Goal: Task Accomplishment & Management: Use online tool/utility

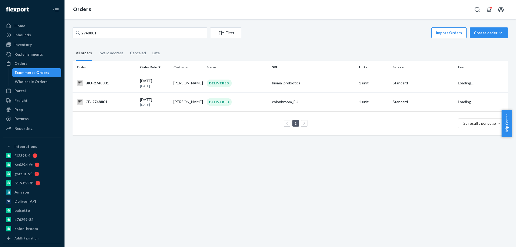
type input "2748801"
click at [122, 82] on div "BIO-2748801" at bounding box center [106, 83] width 59 height 6
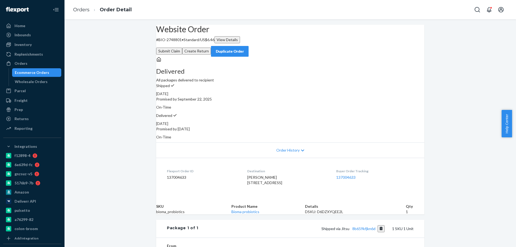
click at [211, 48] on button "Create Return" at bounding box center [196, 51] width 29 height 7
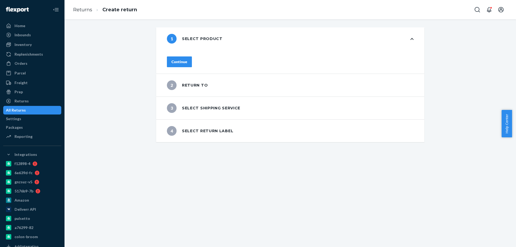
click at [184, 59] on button "Continue" at bounding box center [179, 61] width 25 height 11
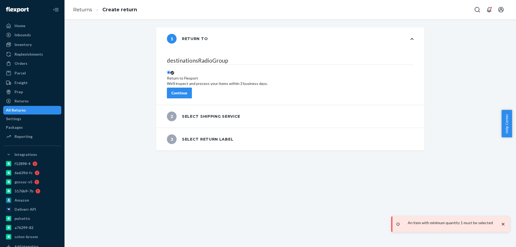
click at [187, 90] on div "Continue" at bounding box center [180, 92] width 16 height 5
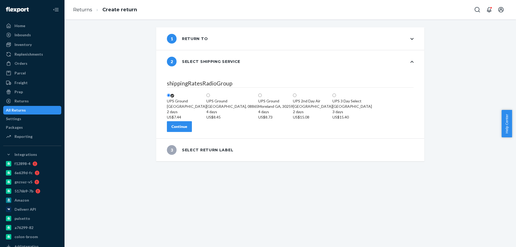
click at [192, 132] on button "Continue" at bounding box center [179, 126] width 25 height 11
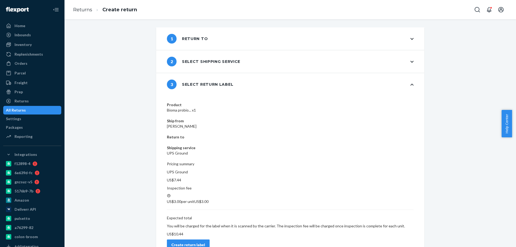
click at [205, 242] on div "Create return label" at bounding box center [189, 244] width 34 height 5
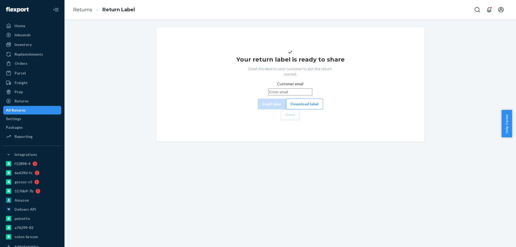
click at [284, 120] on div "Your return label is ready to share Email the label to your customer to get the…" at bounding box center [291, 84] width 260 height 71
click at [286, 109] on button "Download label" at bounding box center [304, 104] width 37 height 11
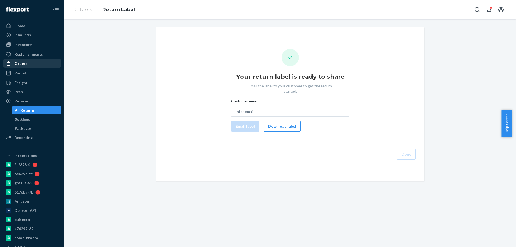
click at [27, 64] on div "Orders" at bounding box center [32, 64] width 57 height 8
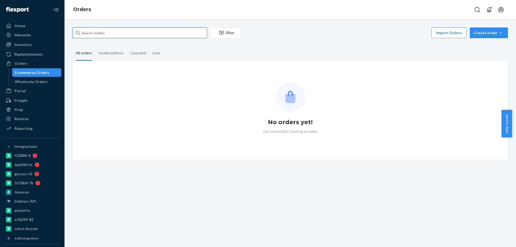
click at [97, 34] on input "text" at bounding box center [140, 32] width 134 height 11
paste input "2738409"
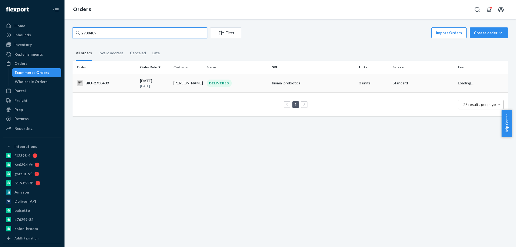
type input "2738409"
click at [141, 81] on div "[DATE] [DATE]" at bounding box center [154, 83] width 29 height 10
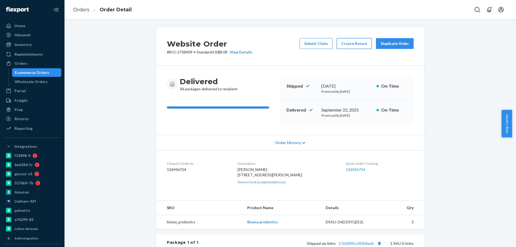
click at [348, 47] on button "Create Return" at bounding box center [354, 43] width 35 height 11
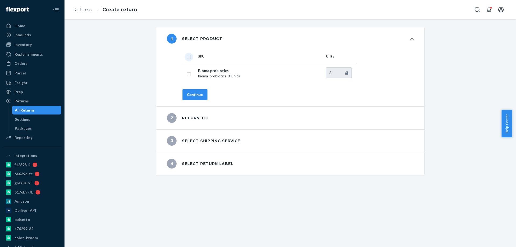
click at [187, 56] on input "checkbox" at bounding box center [189, 57] width 4 height 6
checkbox input "true"
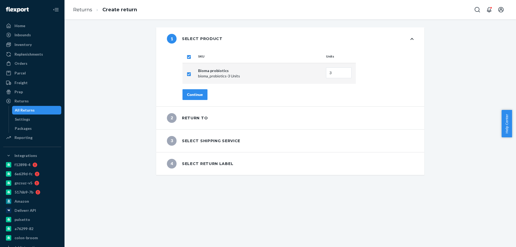
click at [189, 94] on div "Continue" at bounding box center [195, 94] width 16 height 5
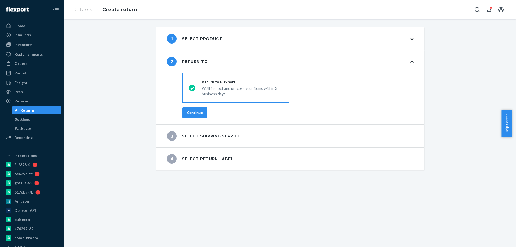
click at [197, 115] on div "Continue" at bounding box center [195, 112] width 16 height 5
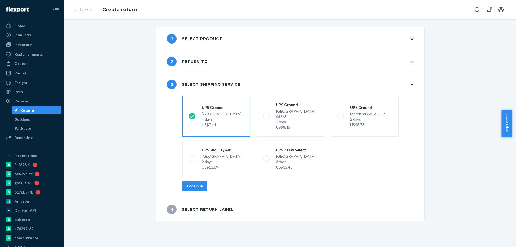
click at [195, 183] on div "Continue" at bounding box center [195, 185] width 16 height 5
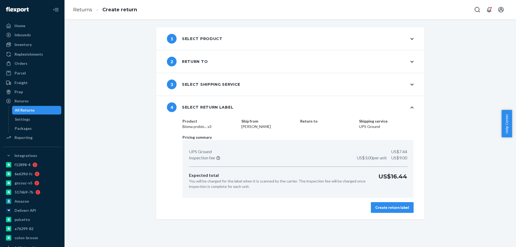
click at [391, 210] on div "Create return label" at bounding box center [393, 207] width 34 height 5
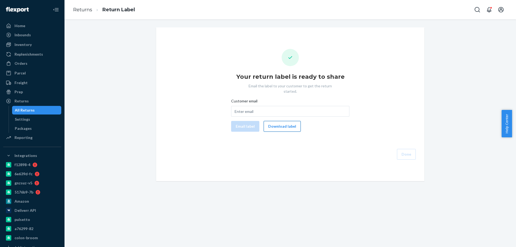
click at [281, 121] on button "Download label" at bounding box center [282, 126] width 37 height 11
click at [20, 63] on div "Orders" at bounding box center [21, 63] width 13 height 5
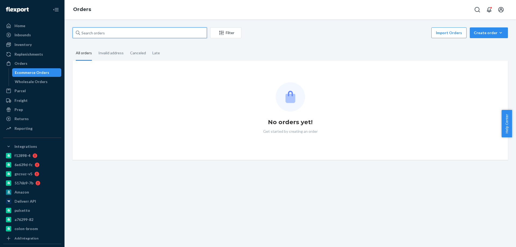
click at [85, 36] on input "text" at bounding box center [140, 32] width 134 height 11
paste input "2710266"
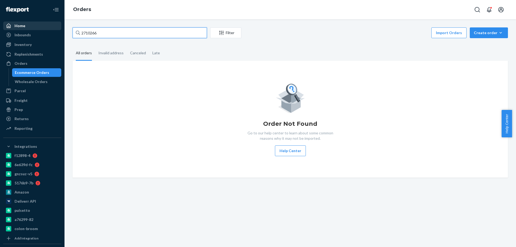
type input "2710266"
click at [15, 22] on div "Home" at bounding box center [32, 26] width 57 height 8
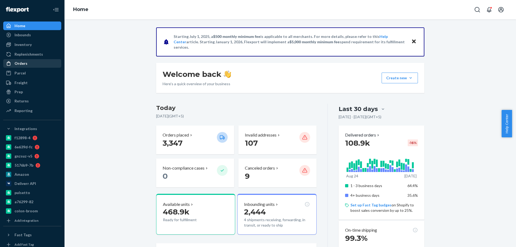
click at [23, 66] on div "Orders" at bounding box center [21, 63] width 13 height 5
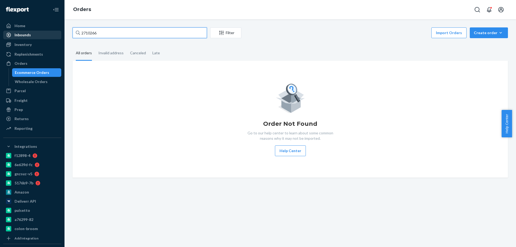
drag, startPoint x: 98, startPoint y: 36, endPoint x: 27, endPoint y: 37, distance: 70.2
click at [27, 37] on div "Home Inbounds Shipping Plans Problems Inventory Products Branded Packaging Repl…" at bounding box center [258, 123] width 516 height 247
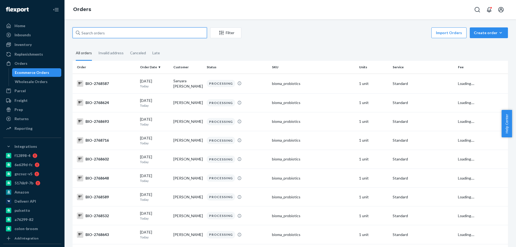
paste input "2710266"
type input "2710266"
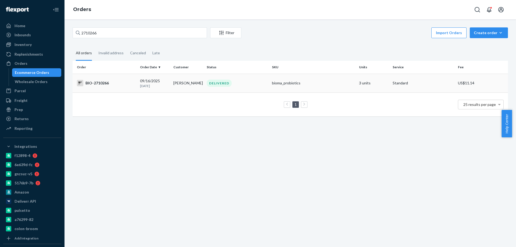
click at [135, 85] on div "BIO-2710266" at bounding box center [106, 83] width 59 height 6
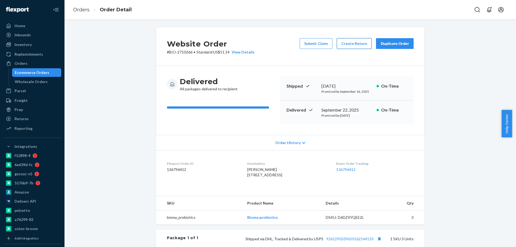
click at [343, 46] on button "Create Return" at bounding box center [354, 43] width 35 height 11
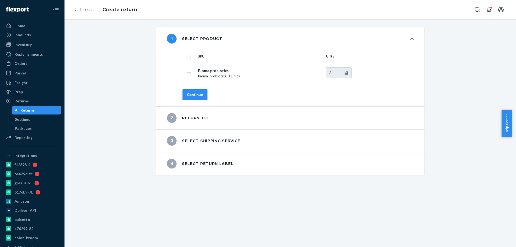
click at [187, 57] on input "checkbox" at bounding box center [189, 57] width 4 height 6
checkbox input "true"
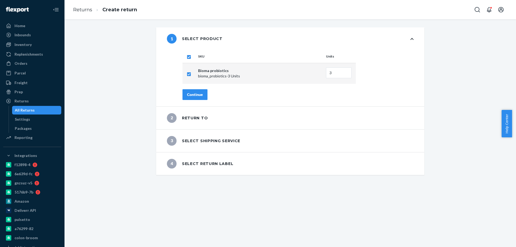
click at [197, 94] on div "Continue" at bounding box center [195, 94] width 16 height 5
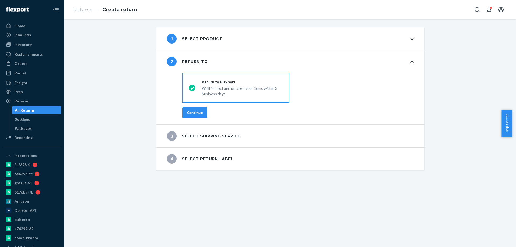
click at [189, 113] on div "Continue" at bounding box center [195, 112] width 16 height 5
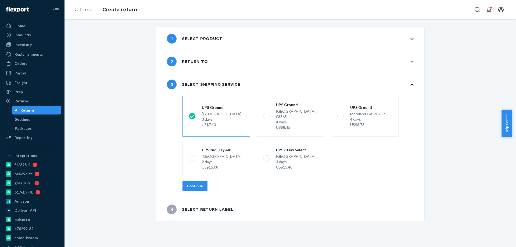
click at [199, 183] on div "Continue" at bounding box center [195, 185] width 16 height 5
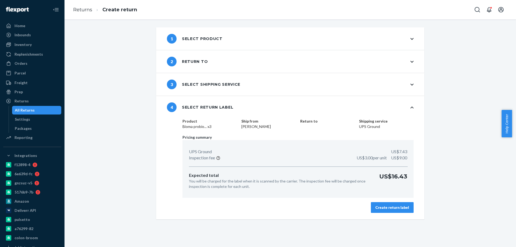
click at [394, 211] on button "Create return label" at bounding box center [392, 207] width 43 height 11
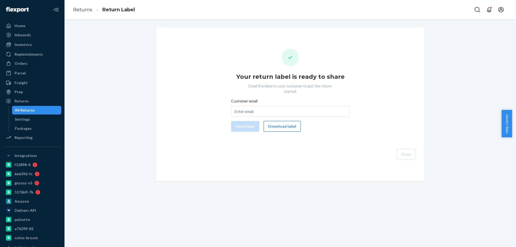
click at [276, 123] on button "Download label" at bounding box center [282, 126] width 37 height 11
